Goal: Participate in discussion: Participate in discussion

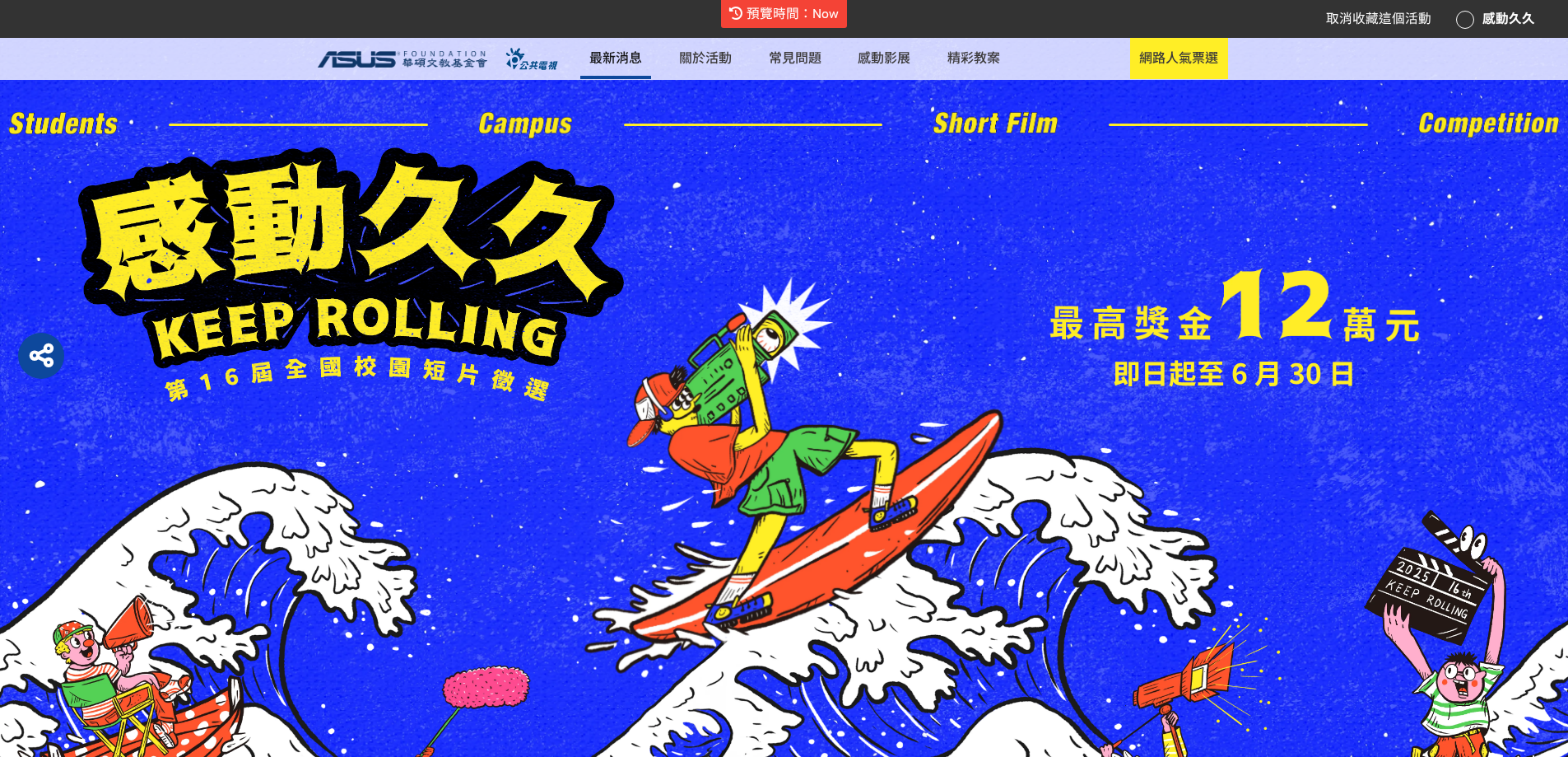
click at [651, 68] on link "最新消息" at bounding box center [616, 58] width 71 height 41
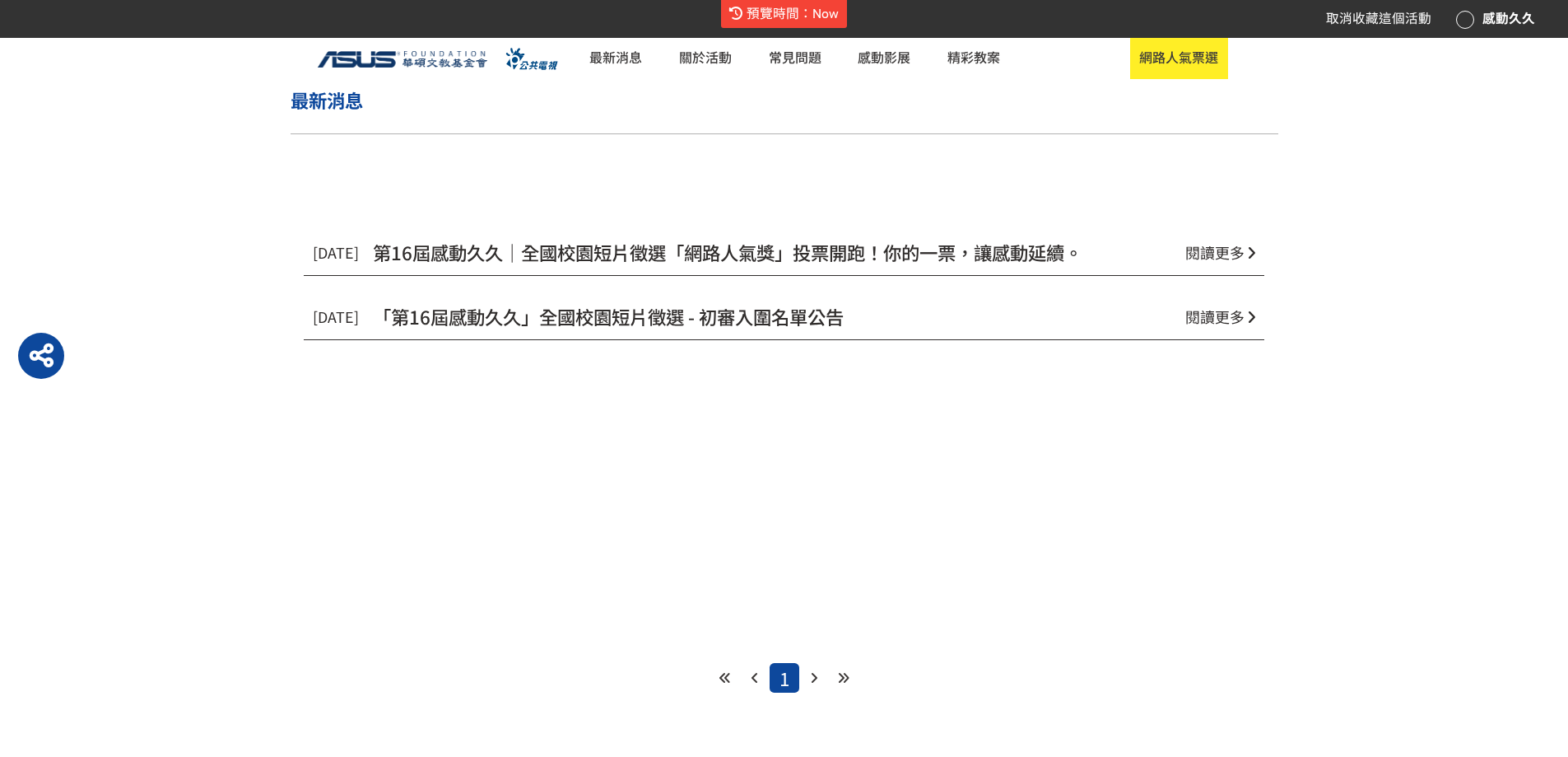
scroll to position [906, 0]
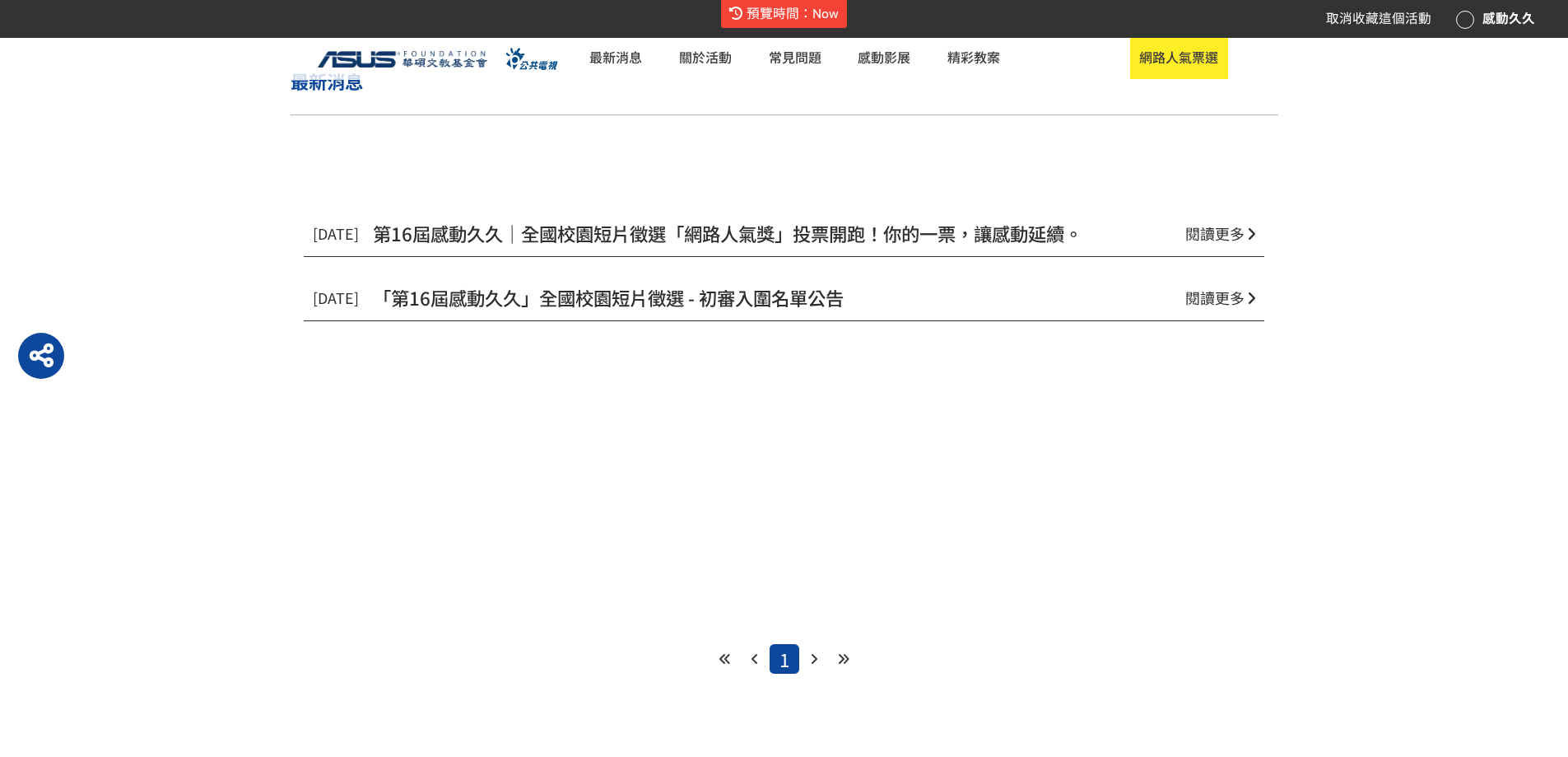
click at [946, 246] on span "第16屆感動久久｜全國校園短片徵選「網路人氣獎」投票開跑！你的一票，讓感動延續。" at bounding box center [727, 234] width 709 height 27
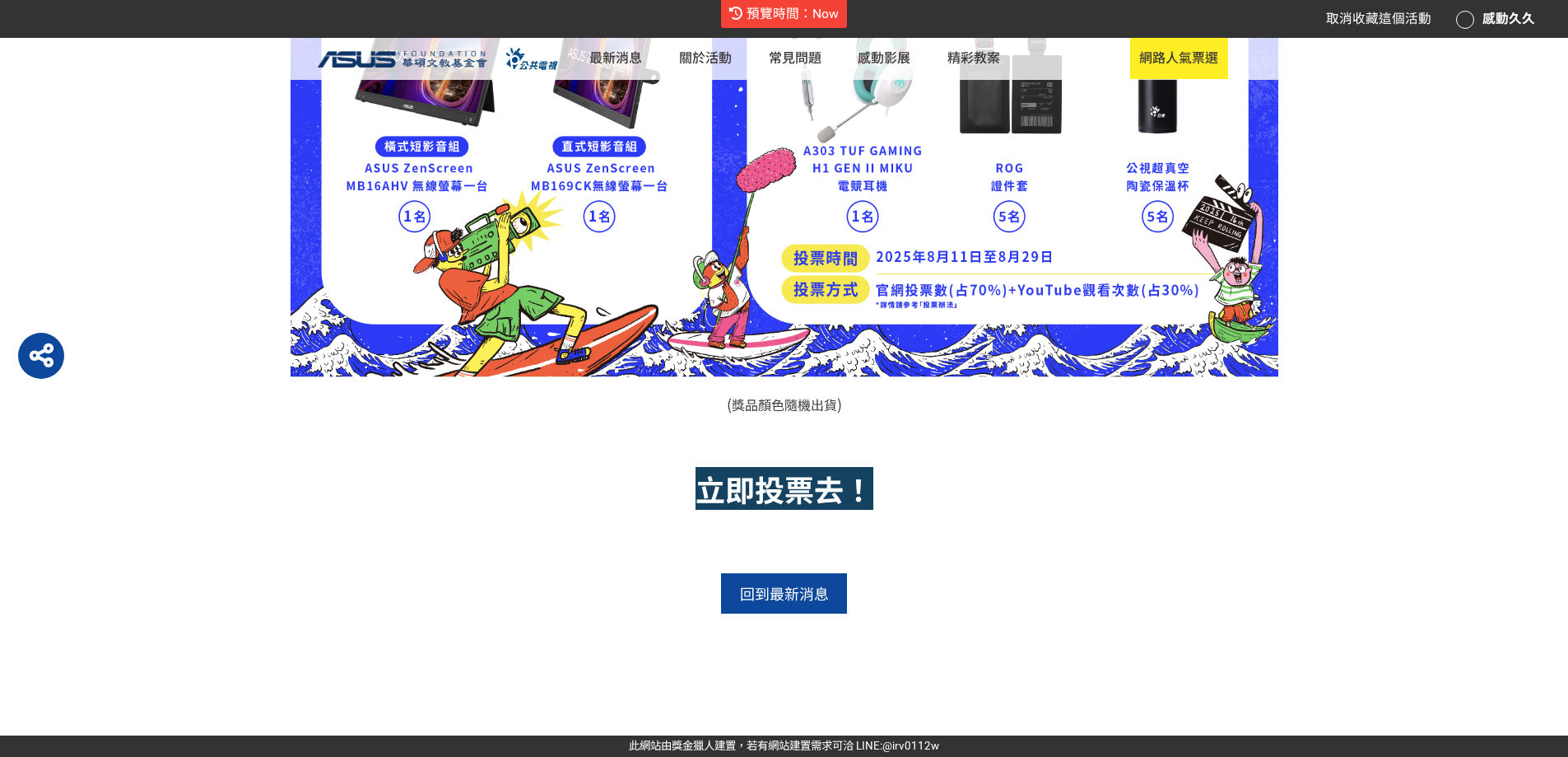
scroll to position [1880, 0]
click at [804, 467] on strong "立即投票去！" at bounding box center [784, 488] width 178 height 43
click at [727, 467] on strong "立即投票去！" at bounding box center [784, 488] width 178 height 43
click at [764, 467] on strong "立即投票去！" at bounding box center [784, 488] width 178 height 43
click at [758, 467] on strong "立即投票去！" at bounding box center [784, 488] width 178 height 43
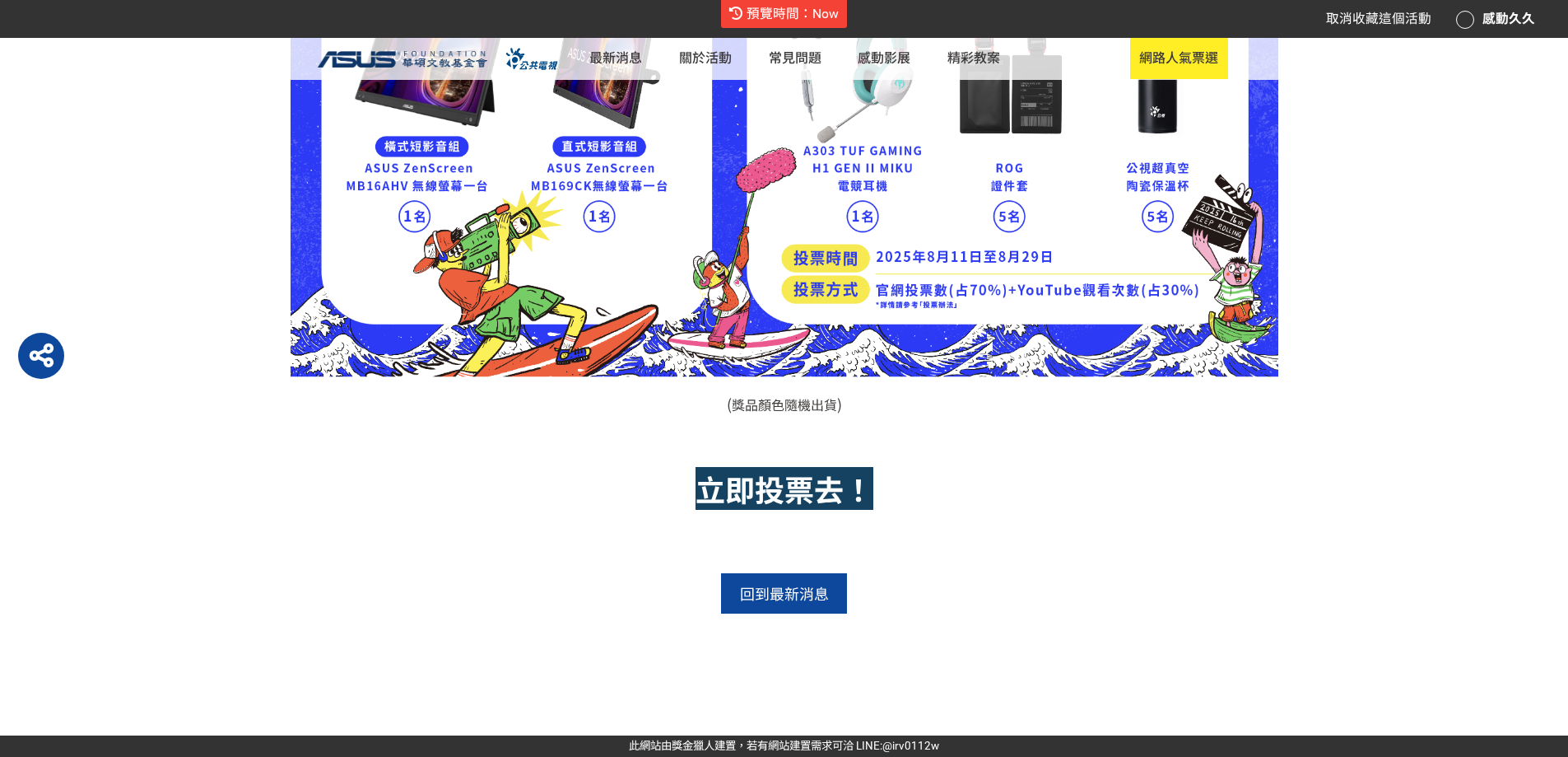
click at [804, 467] on strong "立即投票去！" at bounding box center [784, 488] width 178 height 43
drag, startPoint x: 712, startPoint y: 378, endPoint x: 806, endPoint y: 365, distance: 94.9
click at [723, 467] on strong "立即投票去！" at bounding box center [784, 488] width 178 height 43
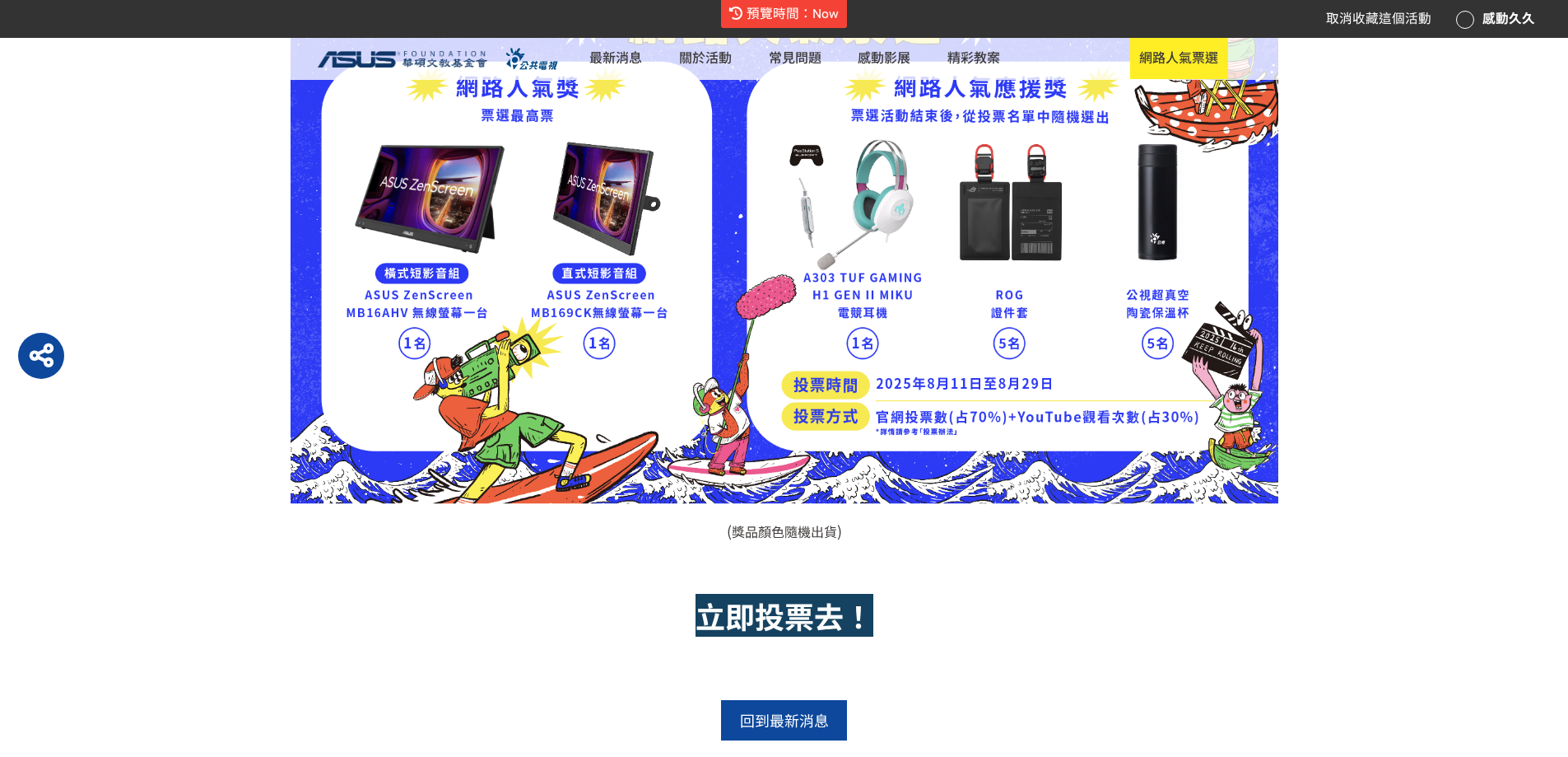
scroll to position [1385, 0]
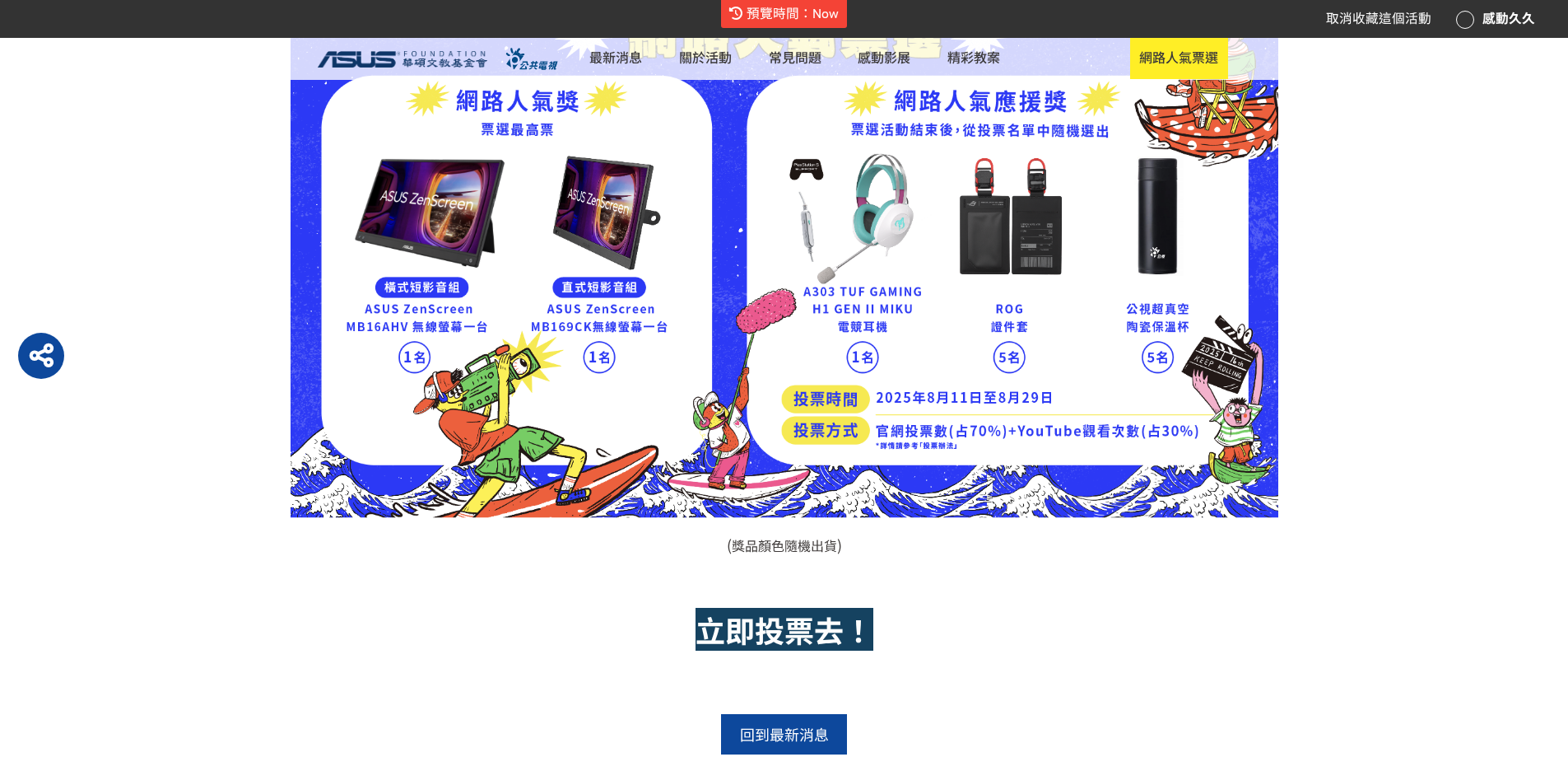
click at [835, 390] on img at bounding box center [784, 239] width 988 height 558
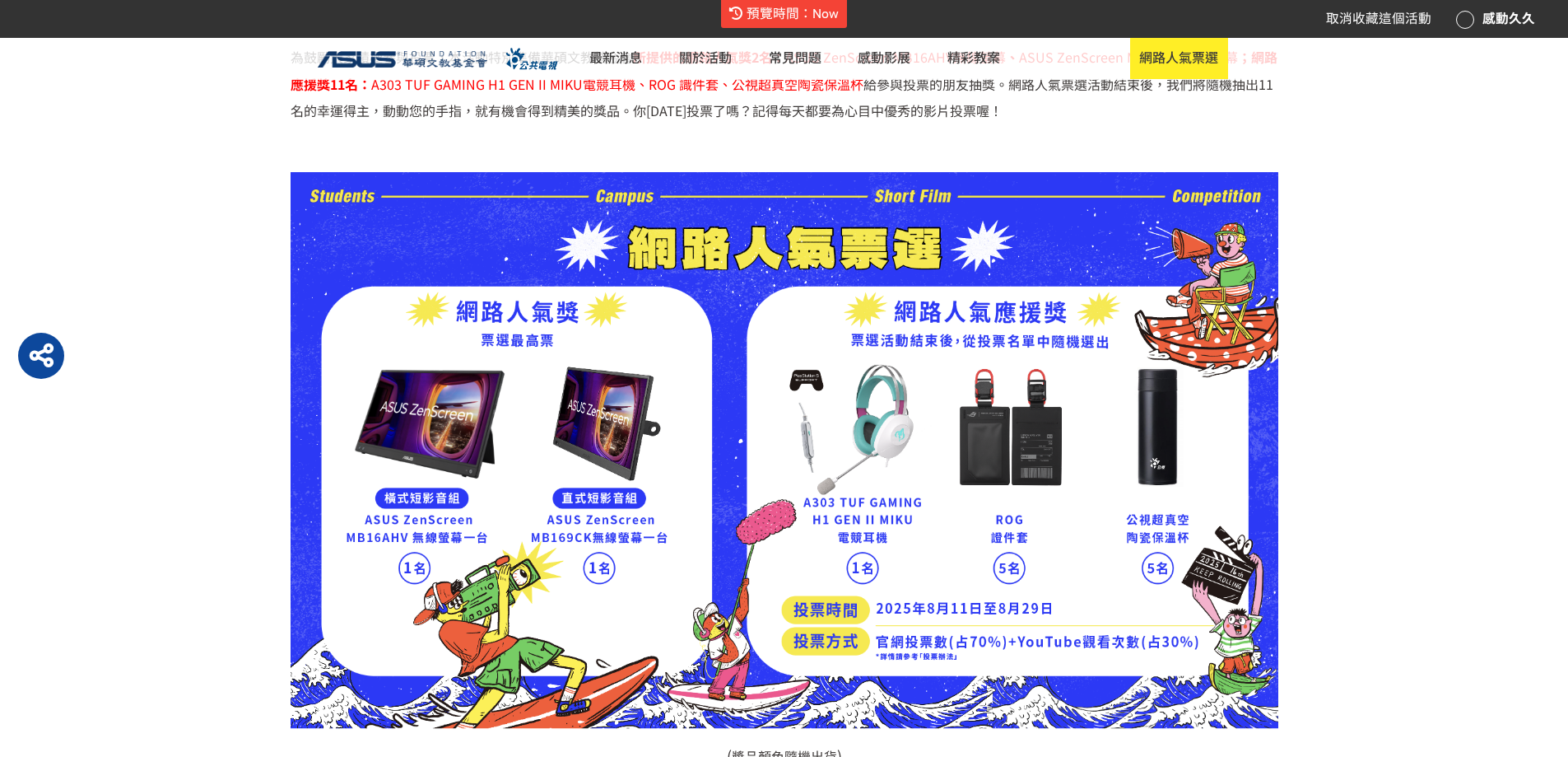
scroll to position [1138, 0]
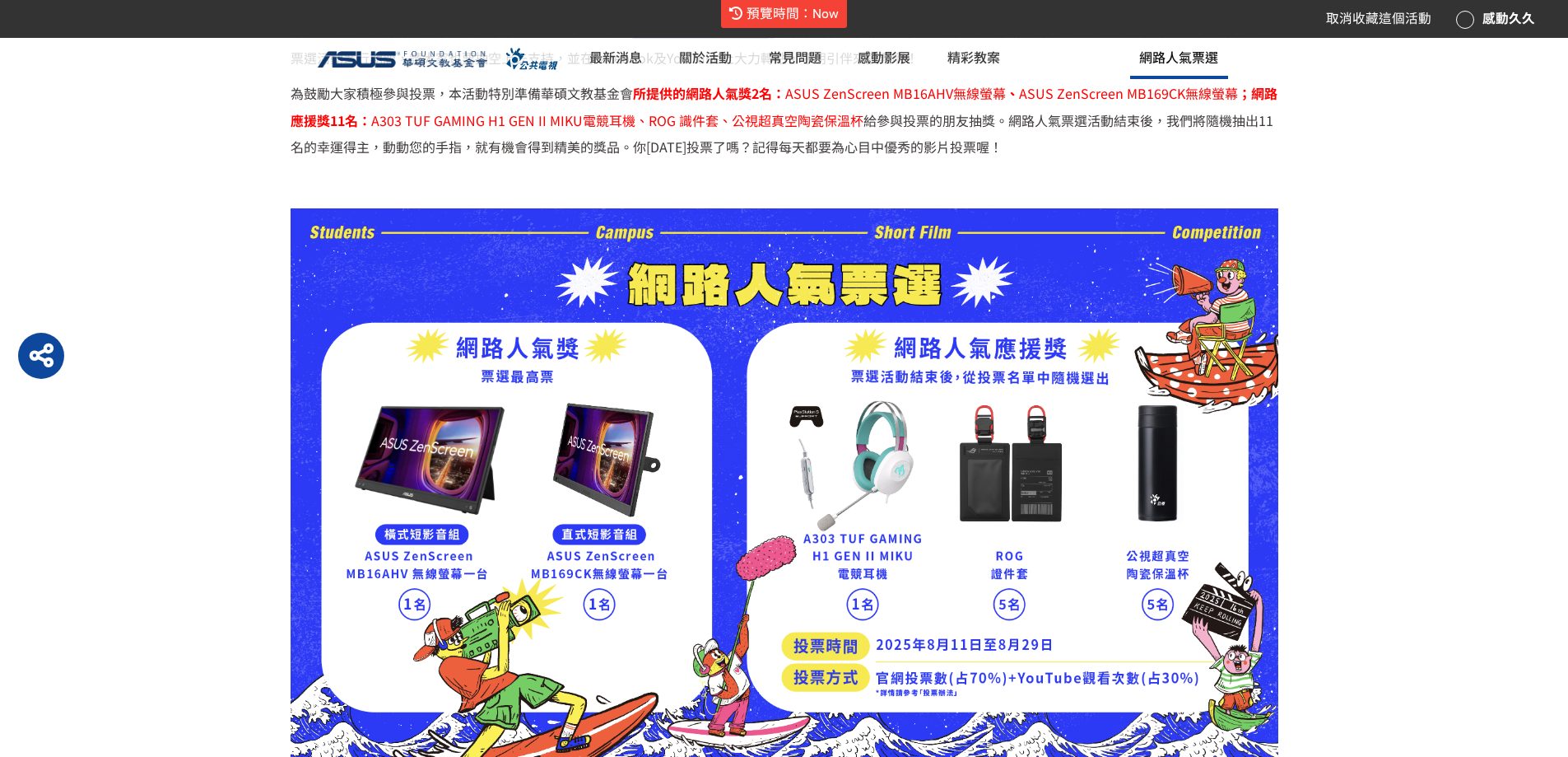
click at [1228, 73] on link "網路人氣票選" at bounding box center [1179, 58] width 97 height 41
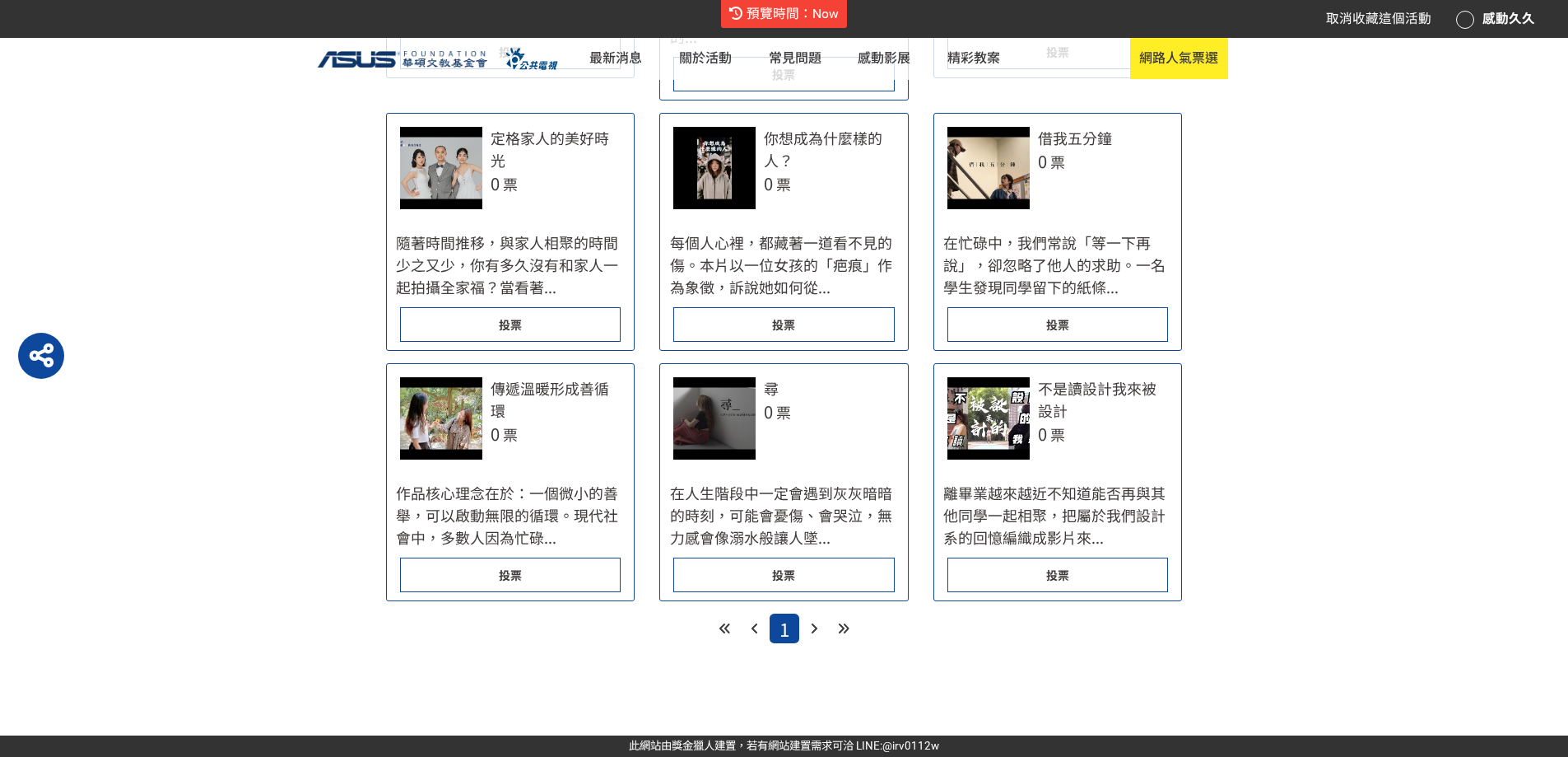
scroll to position [1235, 0]
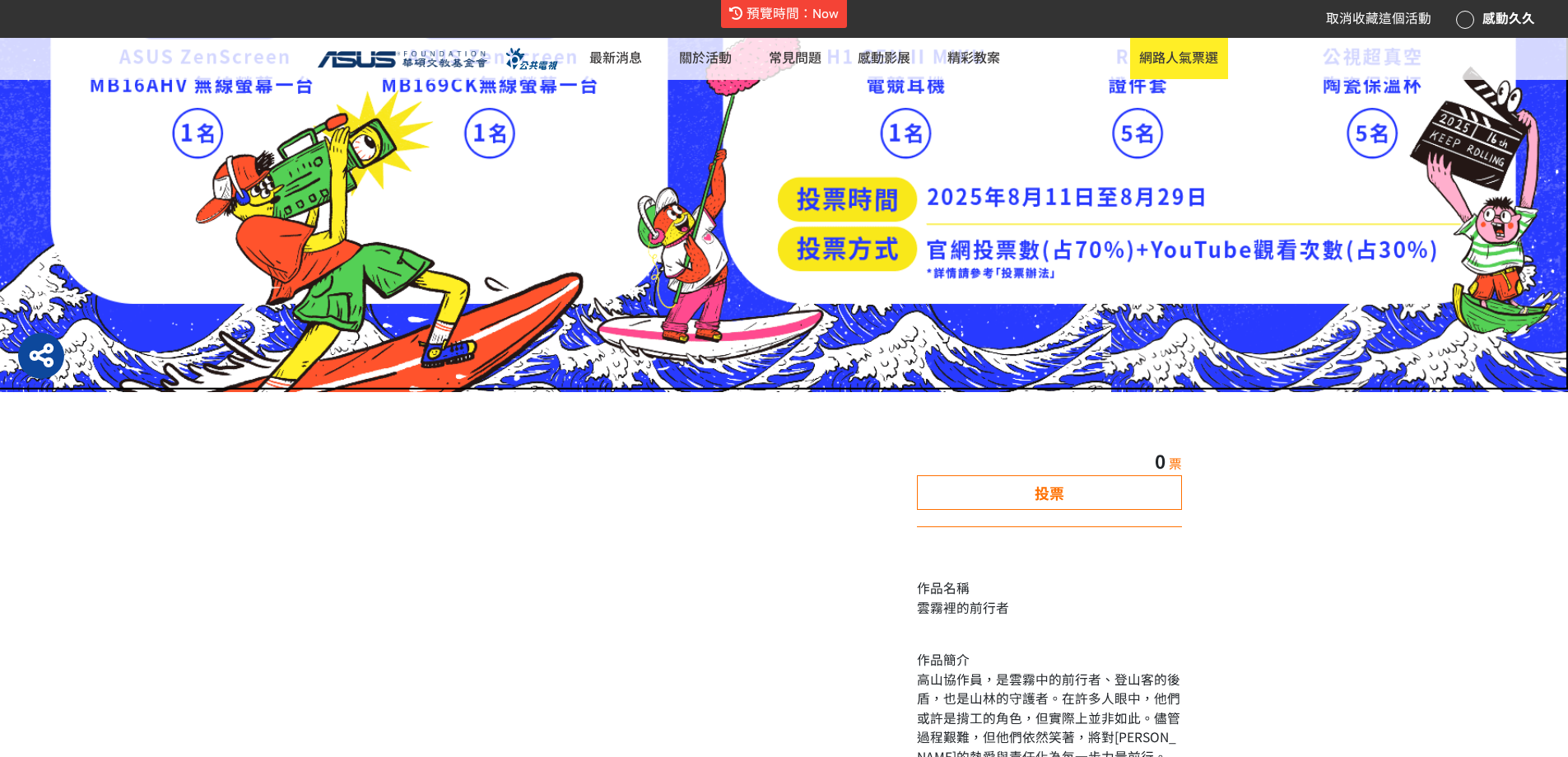
scroll to position [960, 0]
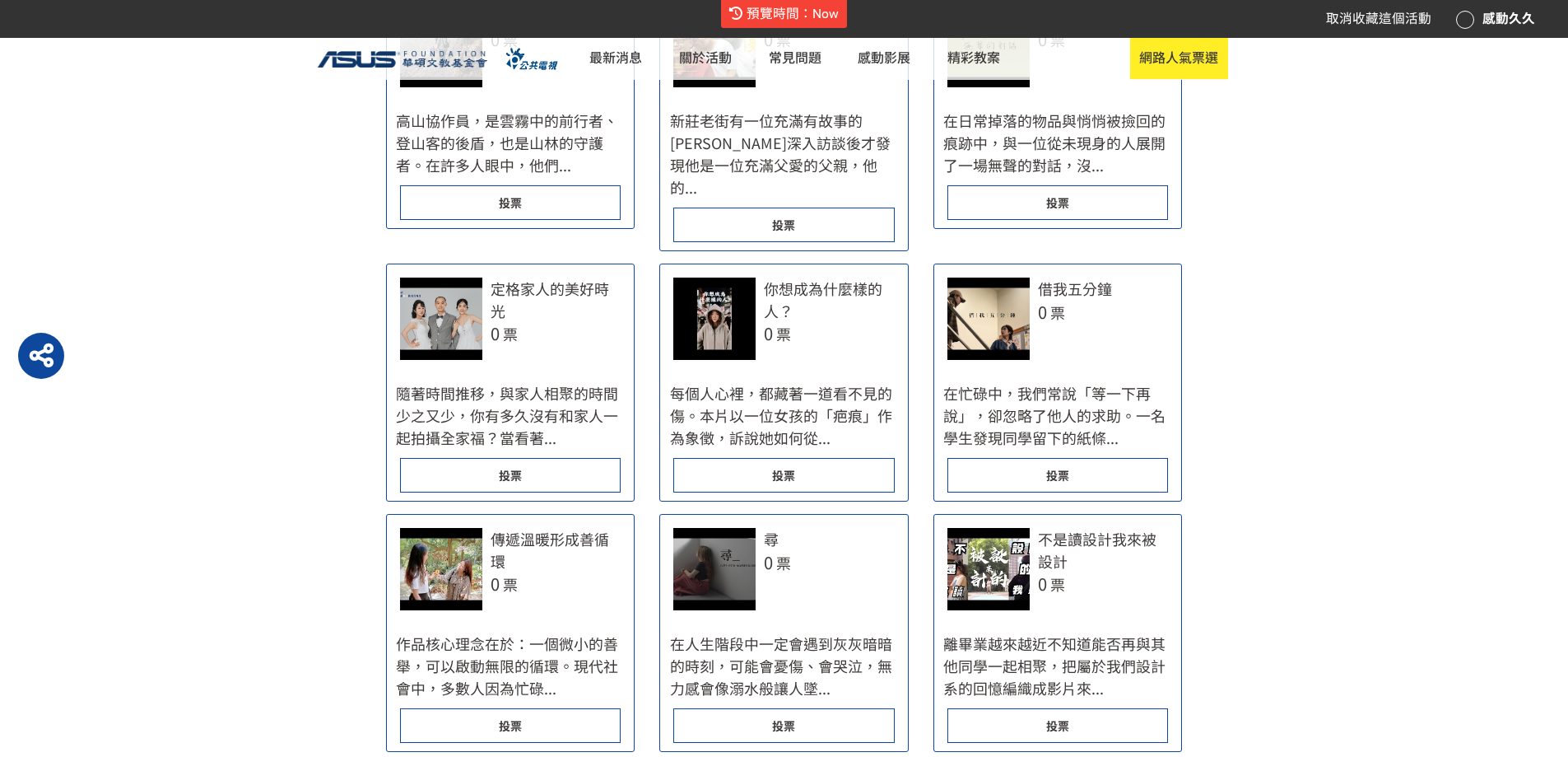
scroll to position [1235, 0]
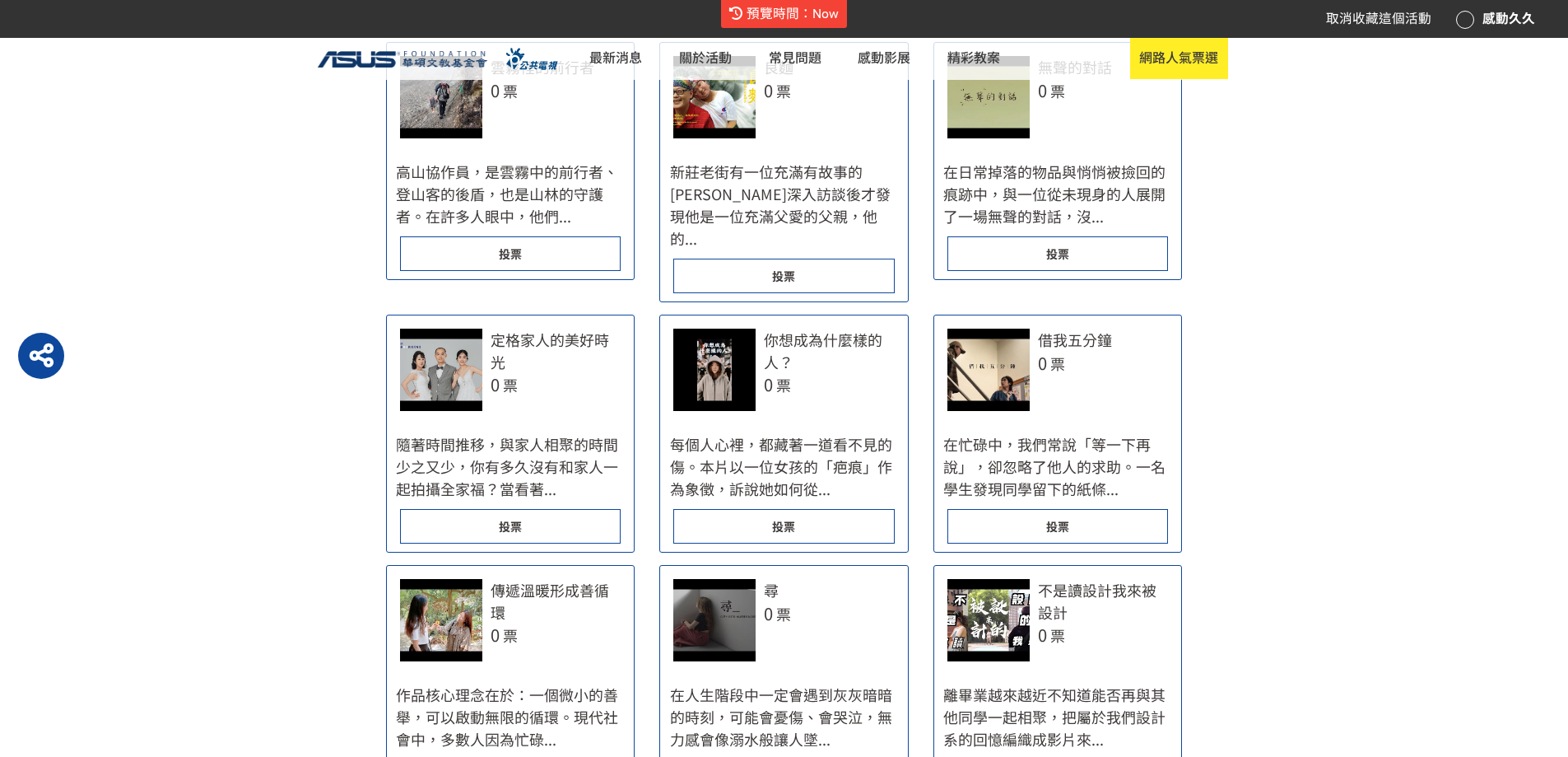
click at [727, 138] on div at bounding box center [714, 97] width 82 height 82
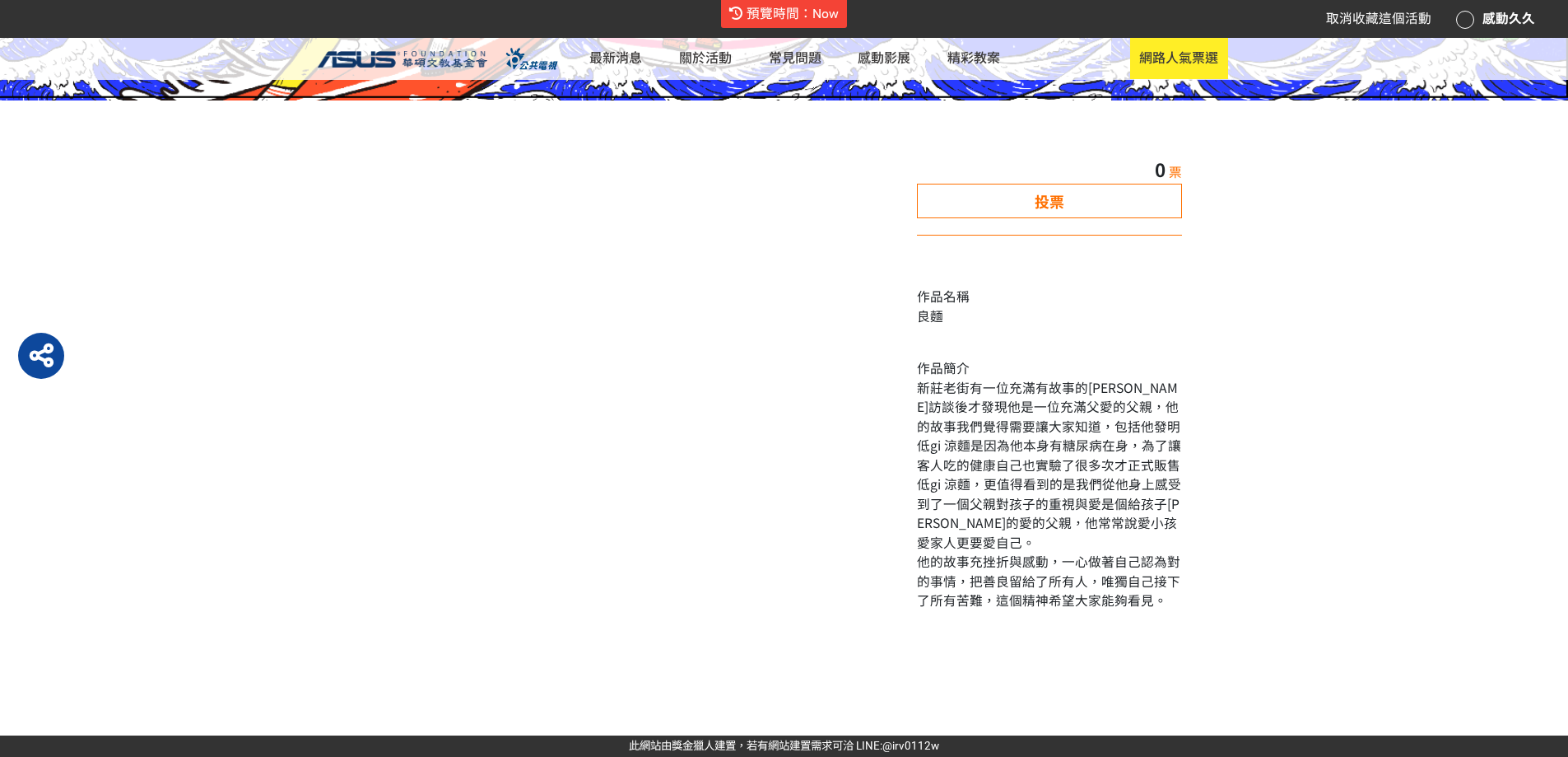
scroll to position [906, 0]
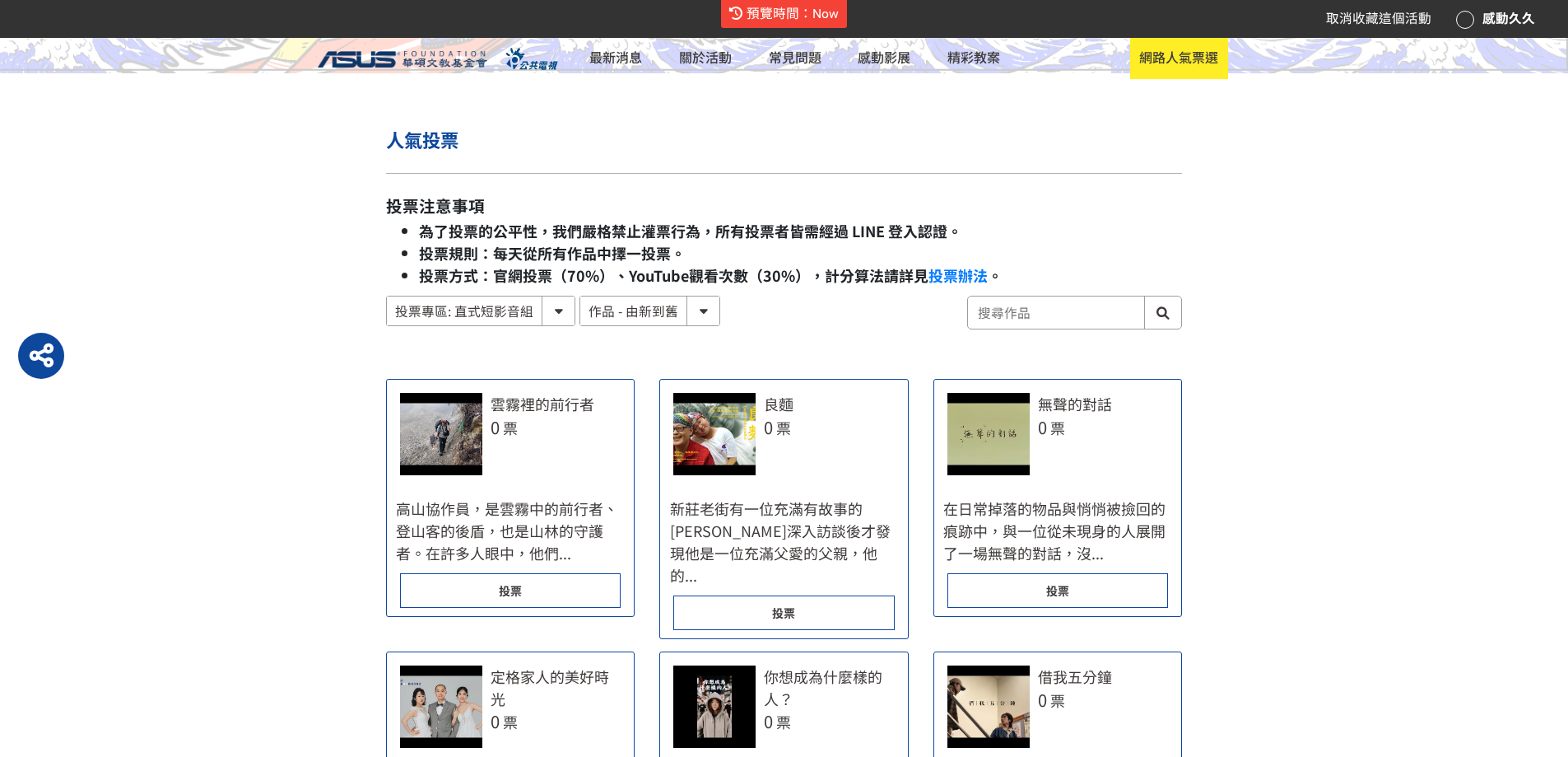
scroll to position [768, 0]
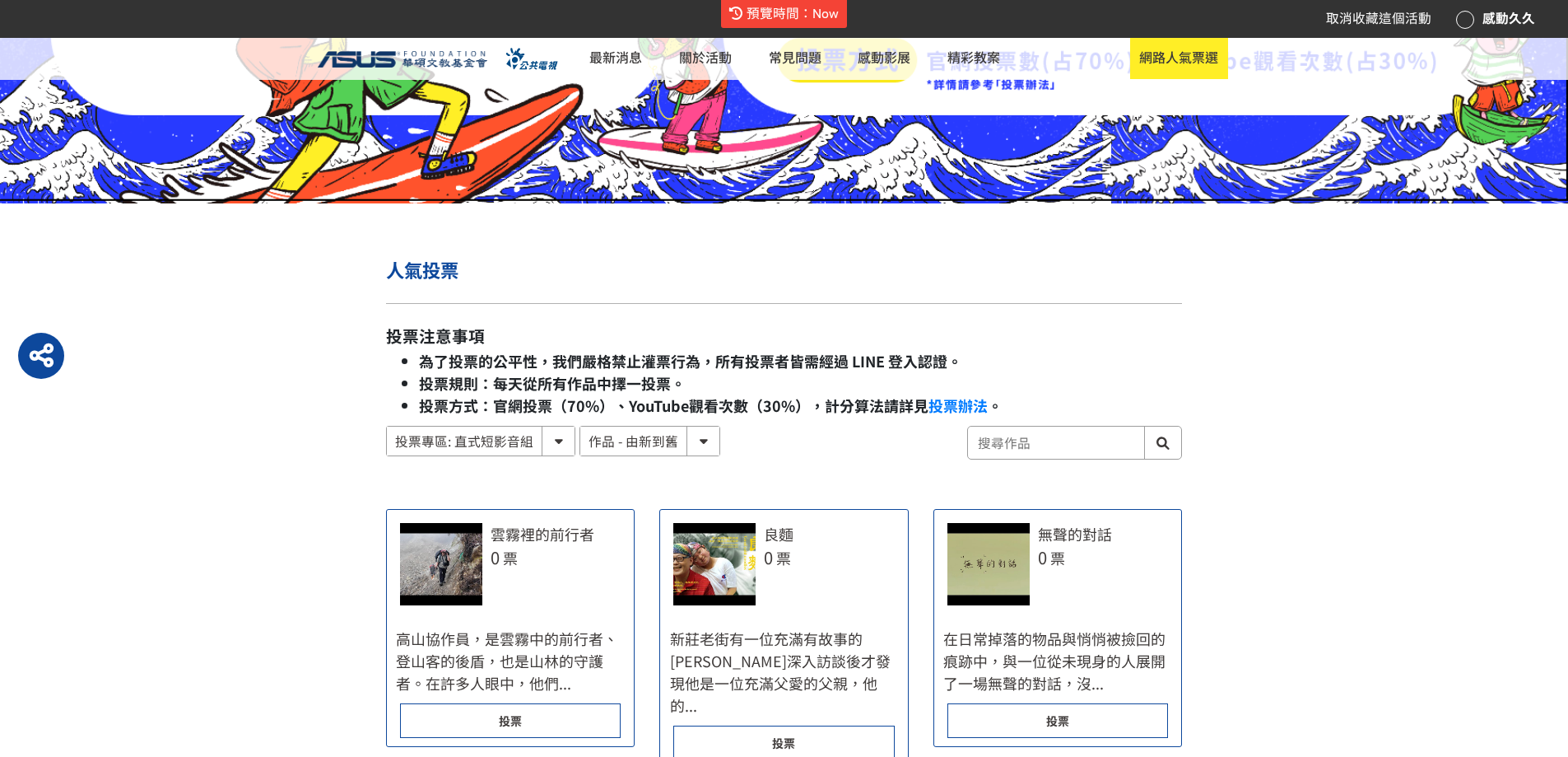
click at [550, 456] on select "投票專區: 直式短影音組 投票專區: 橫式短影音組" at bounding box center [480, 440] width 188 height 29
click at [393, 456] on select "投票專區: 直式短影音組 投票專區: 橫式短影音組" at bounding box center [480, 440] width 188 height 29
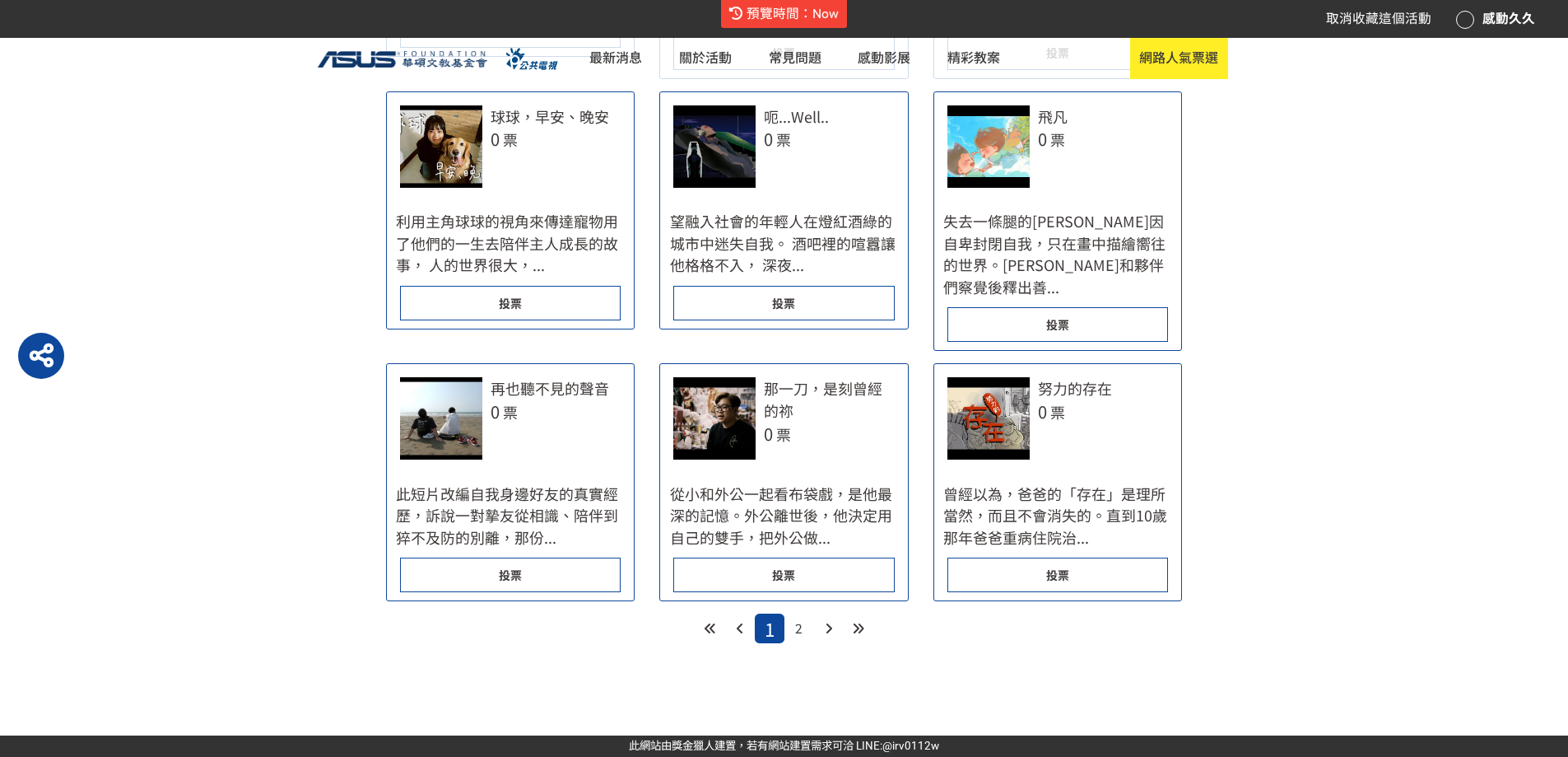
scroll to position [2635, 0]
click at [798, 637] on span "2" at bounding box center [799, 628] width 8 height 19
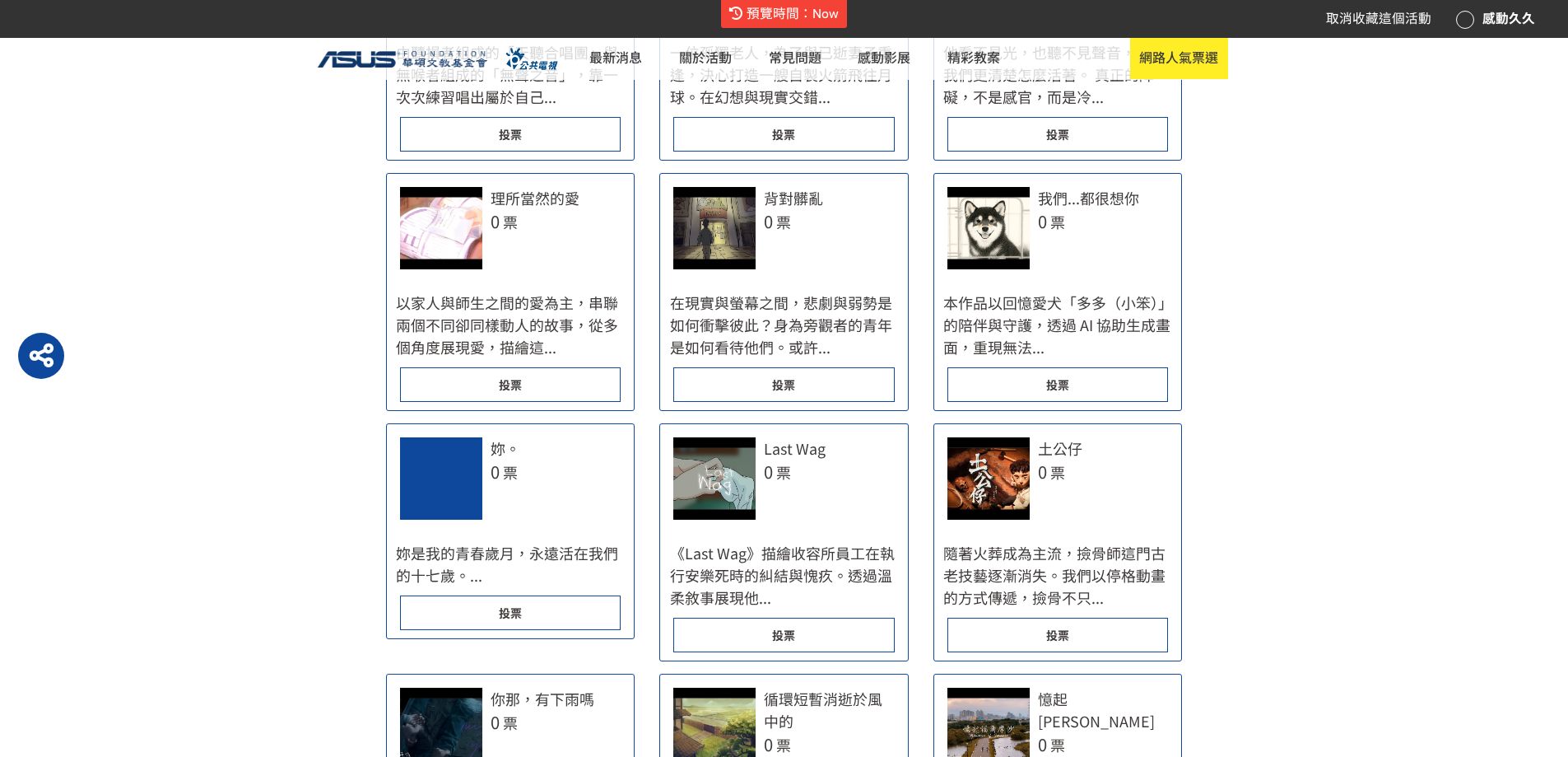
scroll to position [1318, 0]
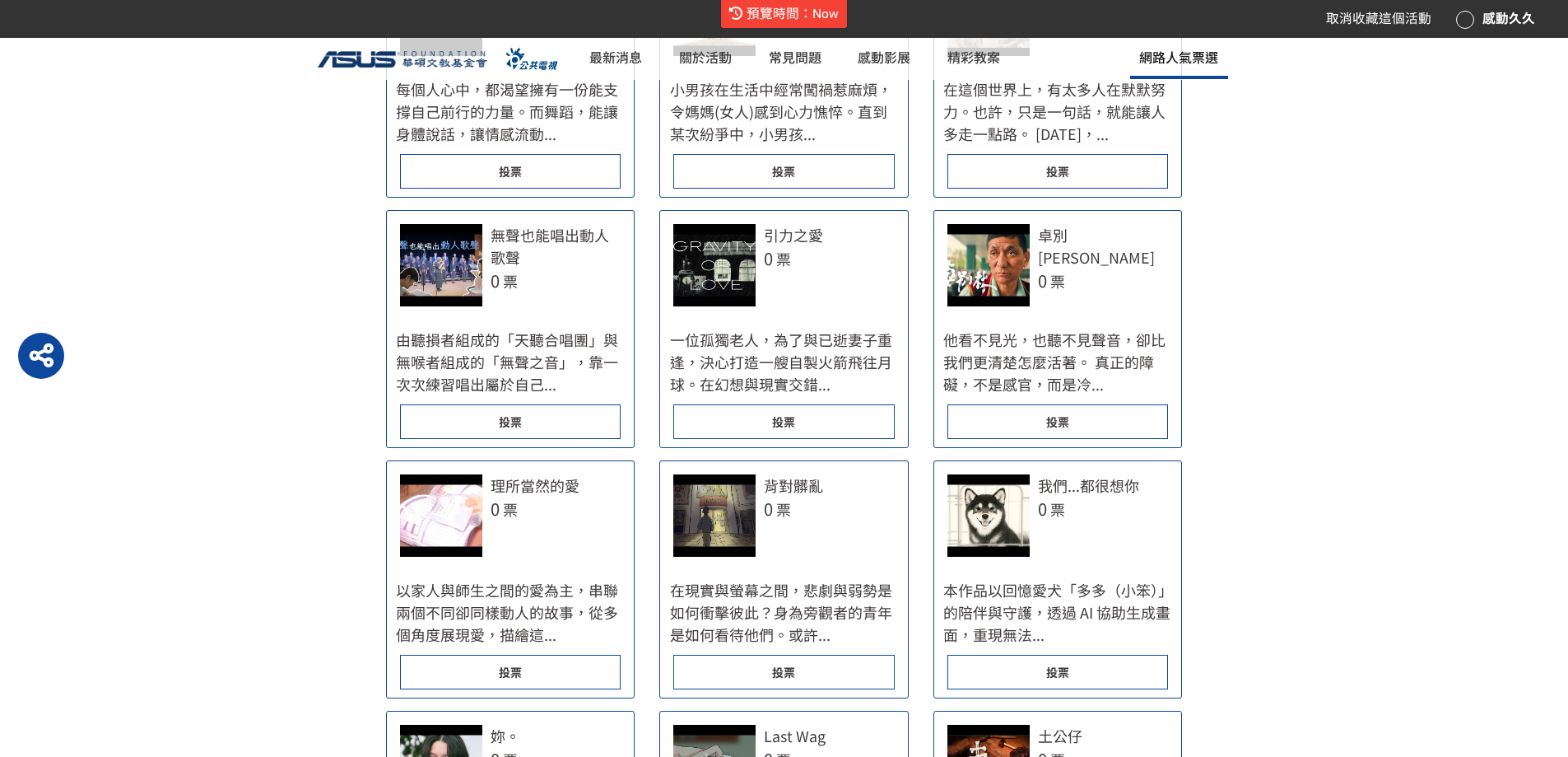
click at [1228, 79] on link "網路人氣票選" at bounding box center [1179, 58] width 97 height 41
select select "185123:185342:13160"
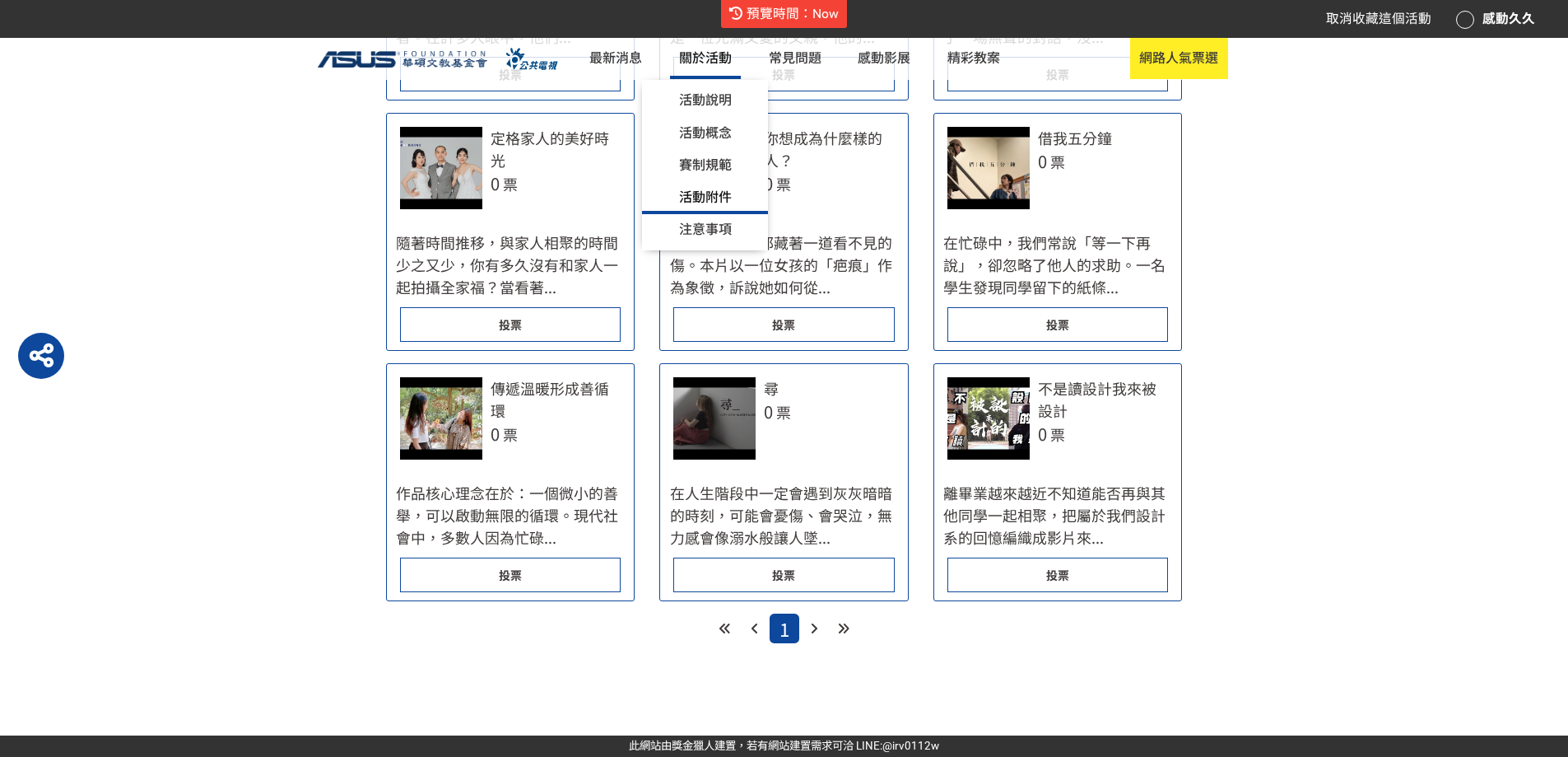
scroll to position [1071, 0]
